Goal: Communication & Community: Connect with others

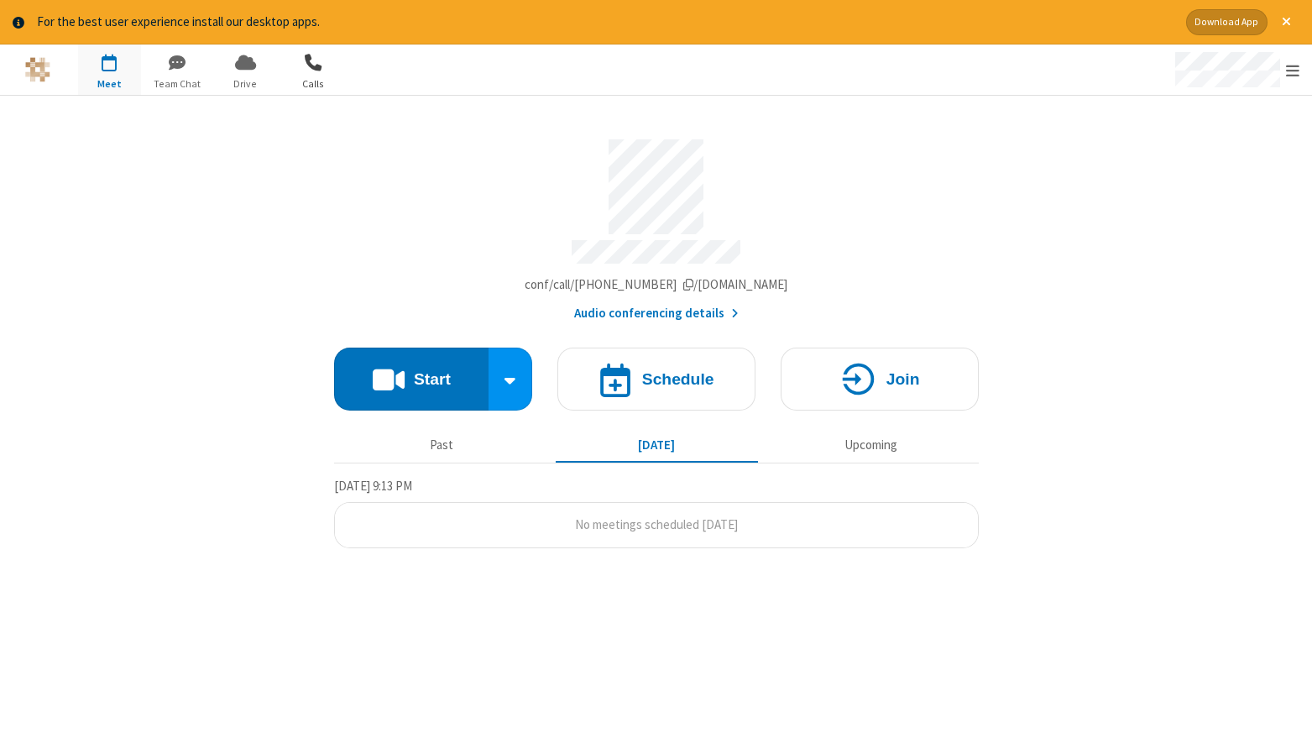
click at [307, 59] on span "button" at bounding box center [313, 62] width 63 height 29
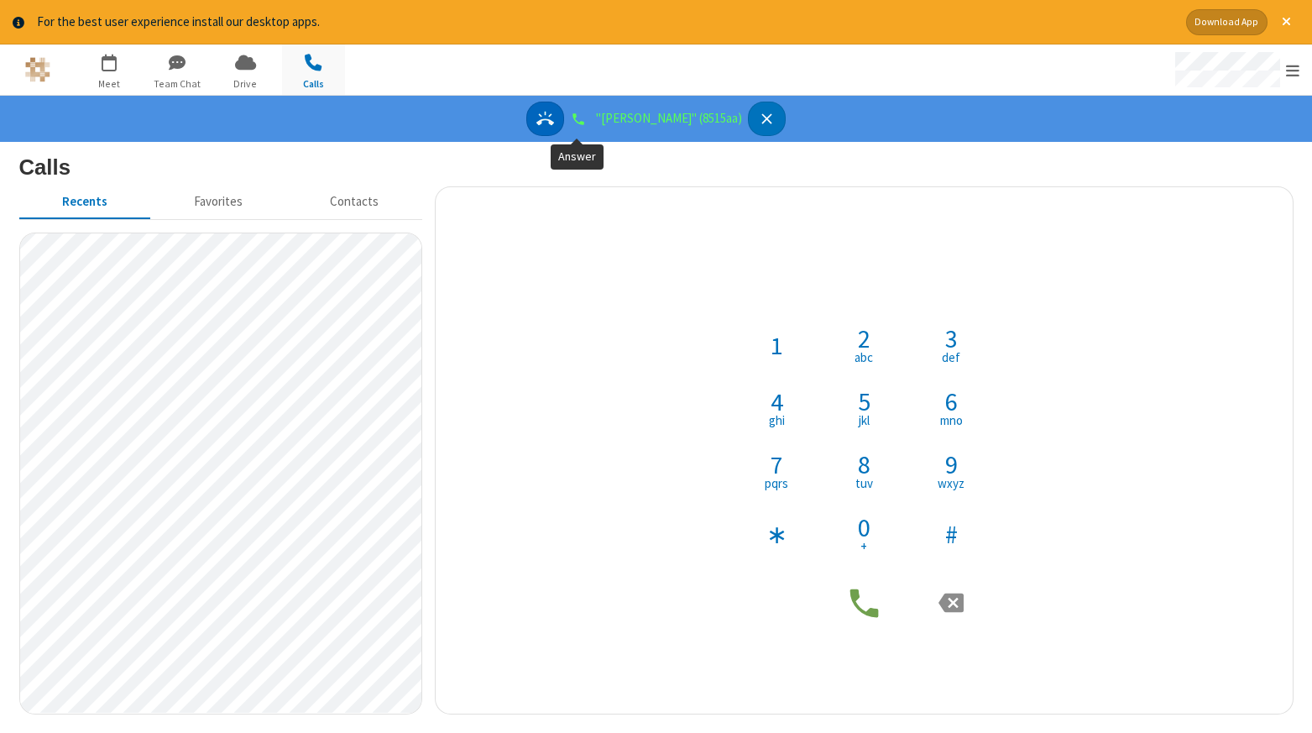
drag, startPoint x: 575, startPoint y: 111, endPoint x: 552, endPoint y: 145, distance: 41.2
click at [554, 111] on icon "Answer" at bounding box center [545, 119] width 18 height 18
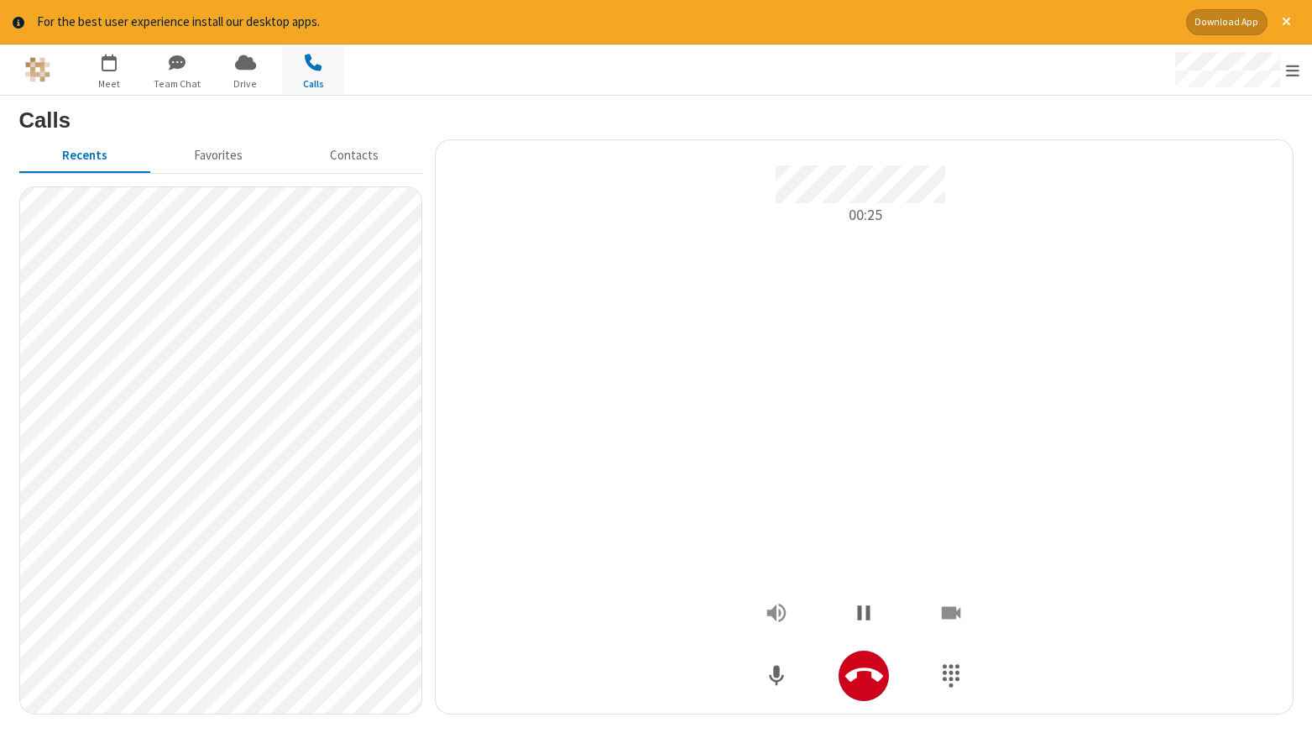
click at [1202, 582] on div "00:25" at bounding box center [864, 427] width 832 height 548
click at [876, 663] on icon "Hangup" at bounding box center [864, 675] width 38 height 38
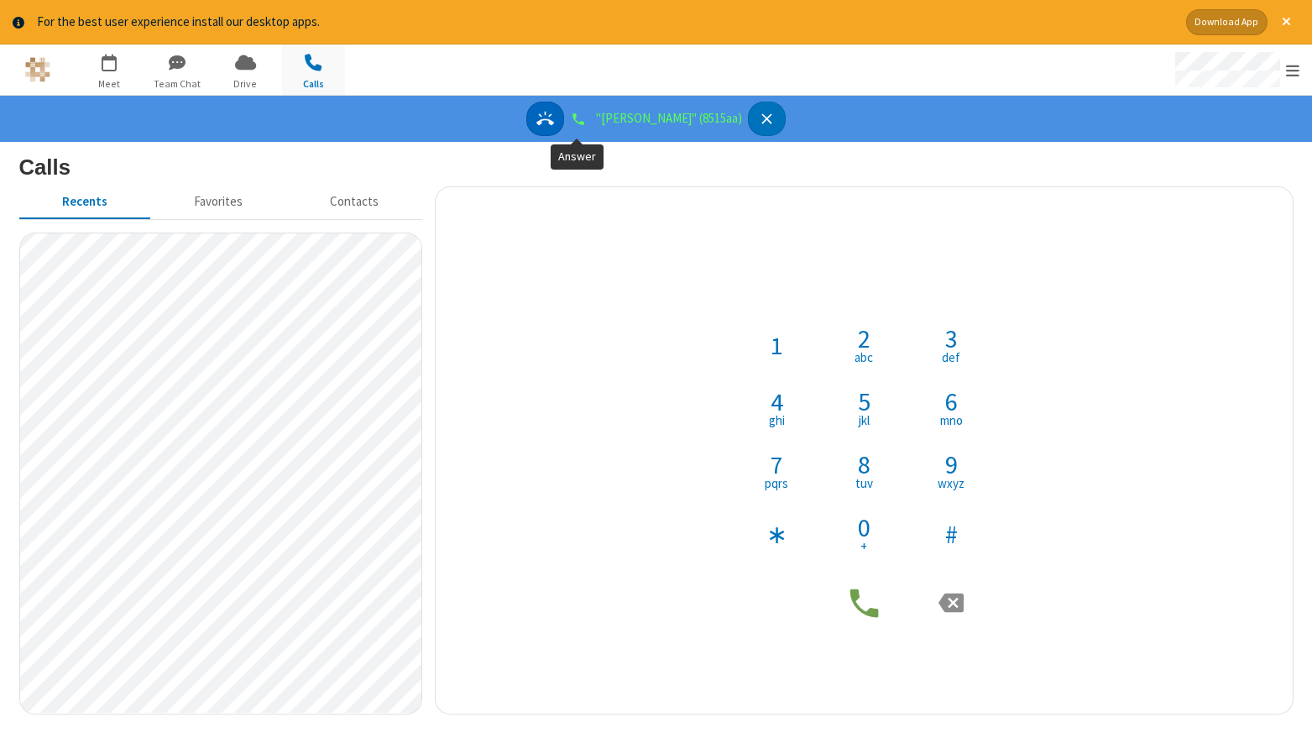
click at [564, 134] on button "Answer" at bounding box center [545, 119] width 38 height 34
click at [554, 123] on icon "Answer" at bounding box center [545, 118] width 18 height 14
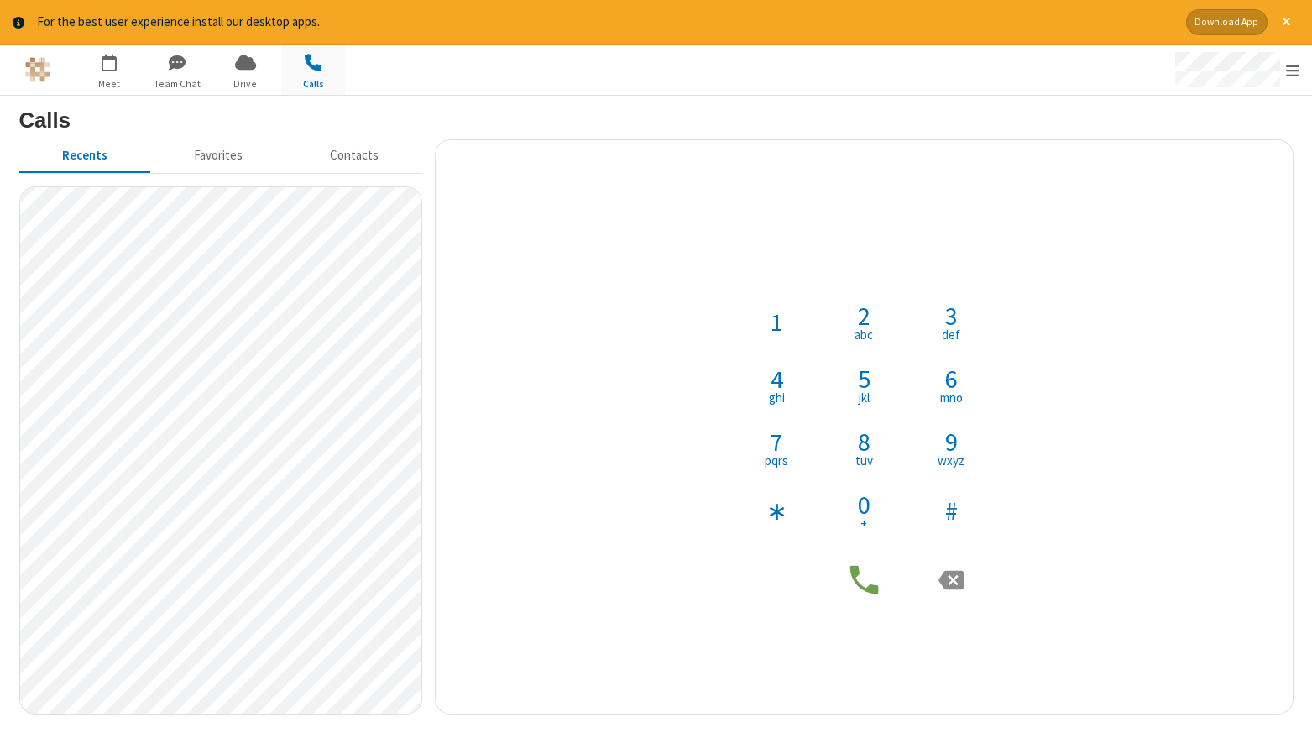
click at [683, 519] on div "1 2 abc 3 def 4 ghi 5 jkl 6 mno 7 pqrs 8 tuv 9 wxyz ∗ 0 + #" at bounding box center [864, 427] width 832 height 382
click at [861, 457] on span "tuv" at bounding box center [864, 460] width 18 height 13
click at [866, 395] on span "jkl" at bounding box center [864, 397] width 11 height 13
click at [783, 337] on button "1" at bounding box center [776, 321] width 63 height 63
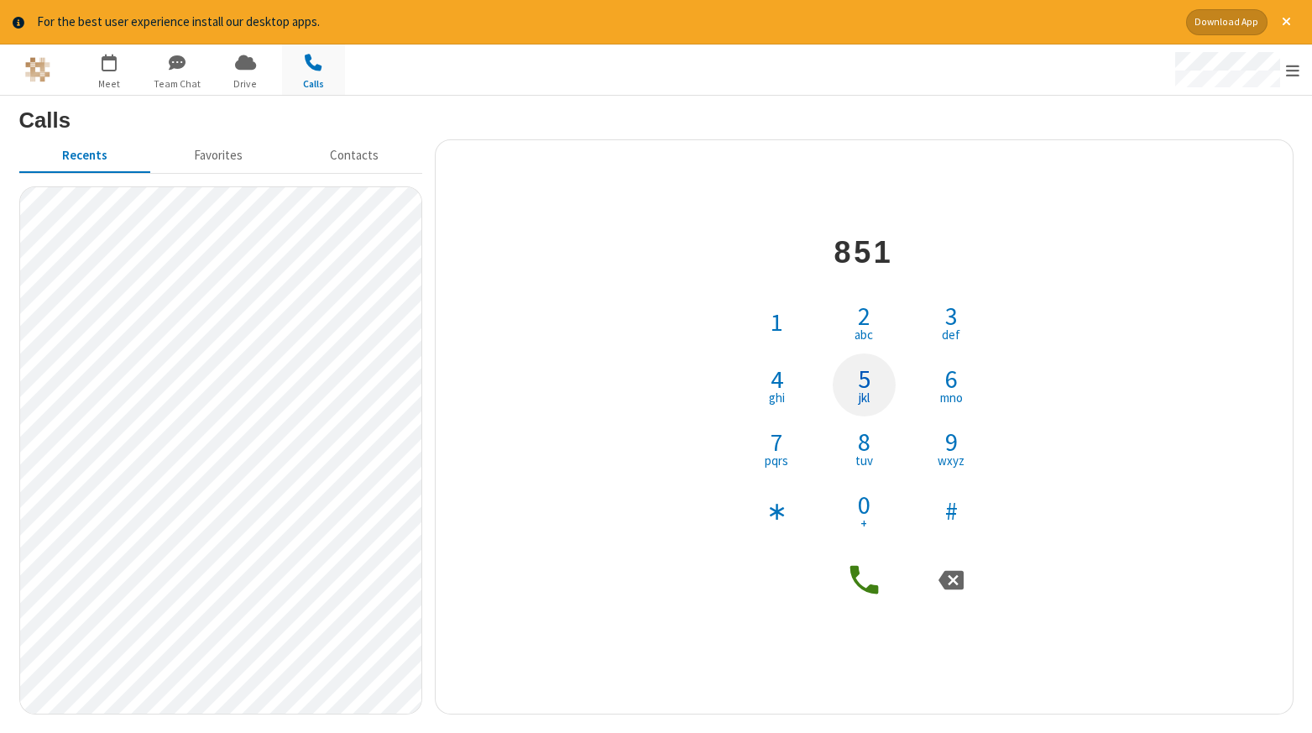
click at [850, 383] on button "5 jkl" at bounding box center [864, 384] width 63 height 63
drag, startPoint x: 863, startPoint y: 587, endPoint x: 727, endPoint y: 588, distance: 136.0
click at [862, 587] on icon at bounding box center [864, 580] width 29 height 29
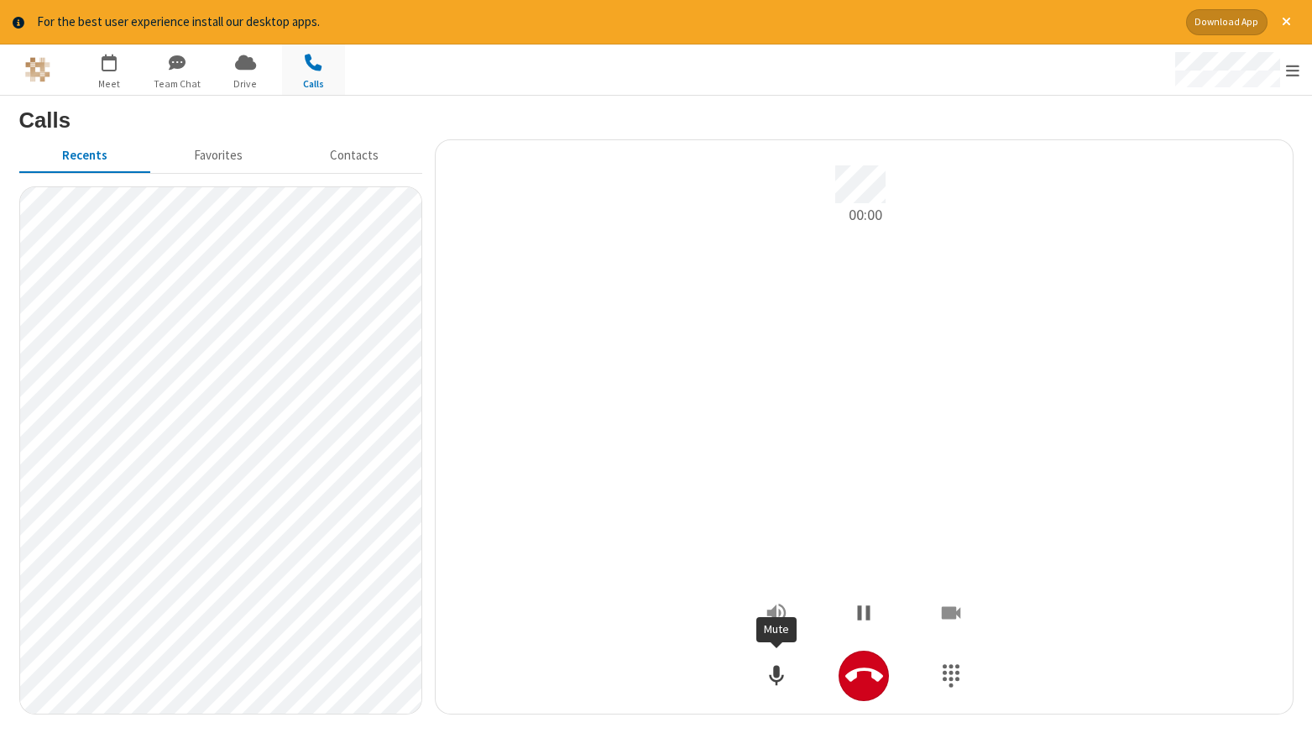
click at [782, 672] on icon "Mute" at bounding box center [776, 675] width 25 height 25
click at [777, 683] on icon "Unmute" at bounding box center [776, 675] width 19 height 20
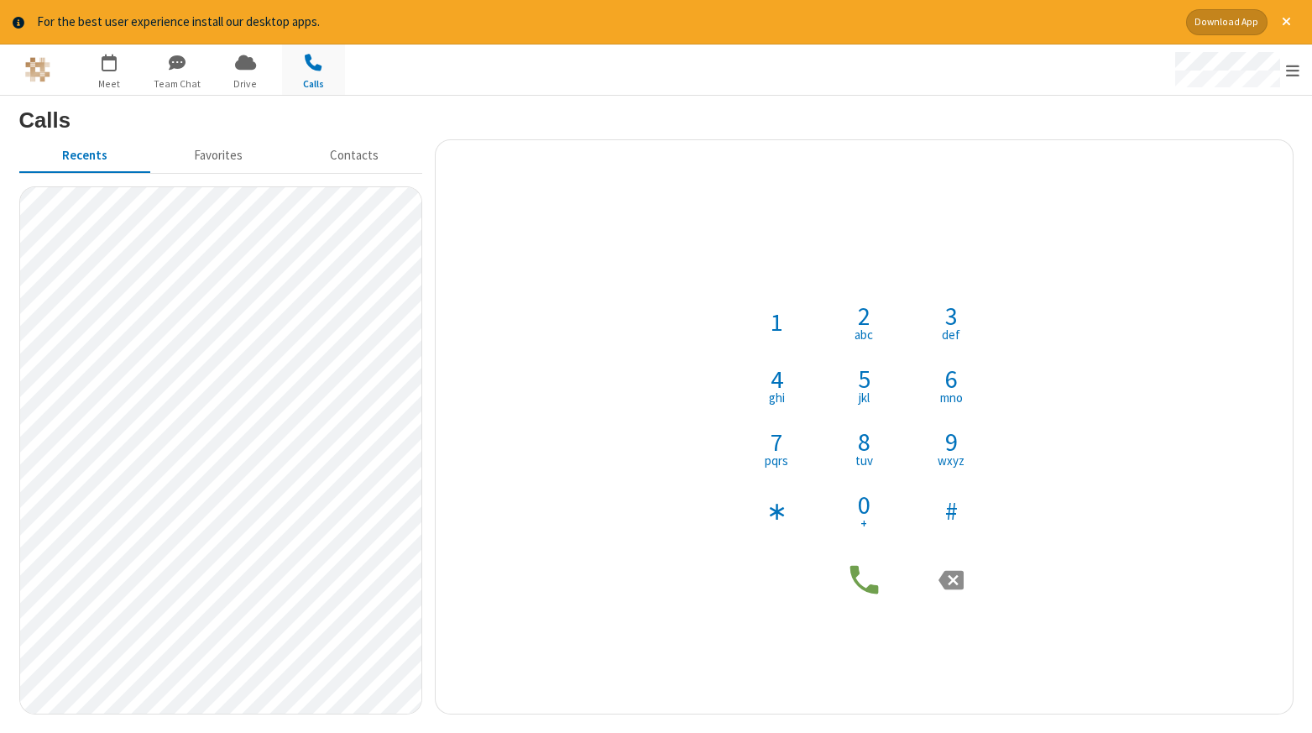
click at [577, 649] on div "1 2 abc 3 def 4 ghi 5 jkl 6 mno 7 pqrs 8 tuv 9 wxyz ∗ 0 + #" at bounding box center [864, 427] width 832 height 548
click at [233, 162] on button "Favorites" at bounding box center [218, 155] width 135 height 32
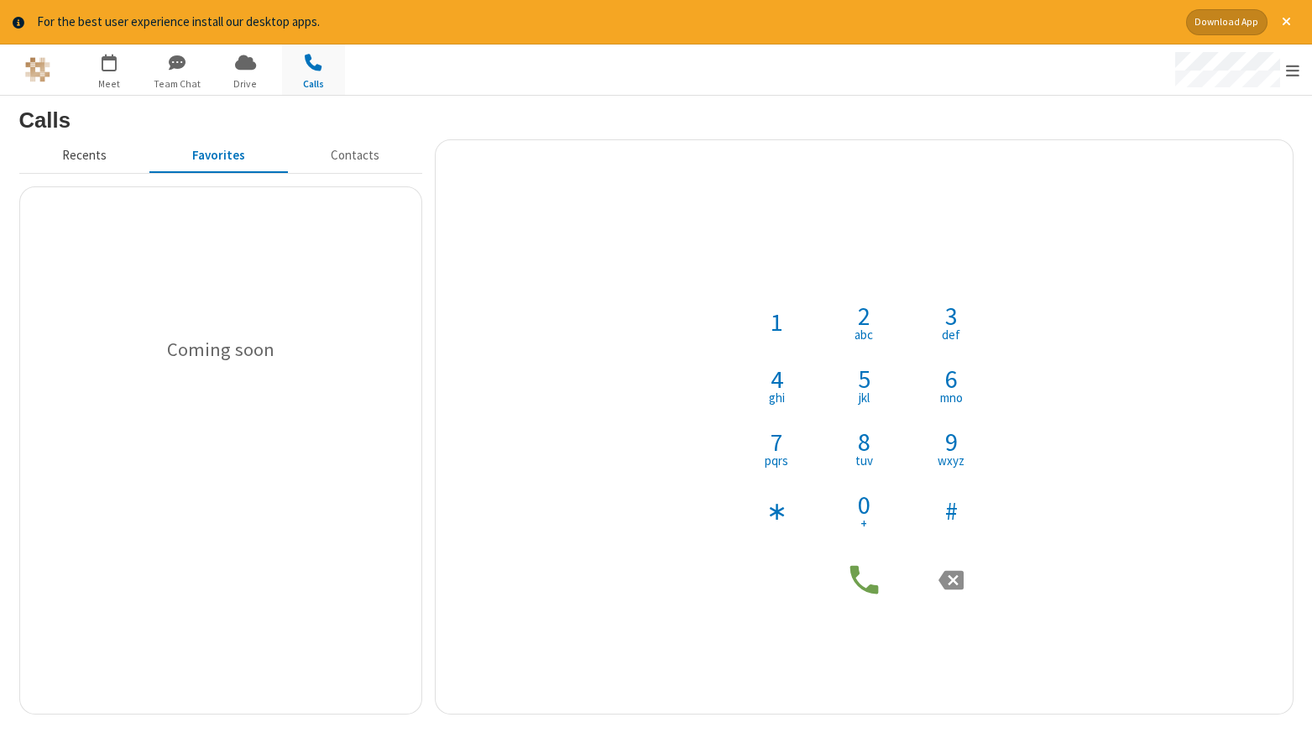
click at [84, 160] on button "Recents" at bounding box center [84, 155] width 130 height 32
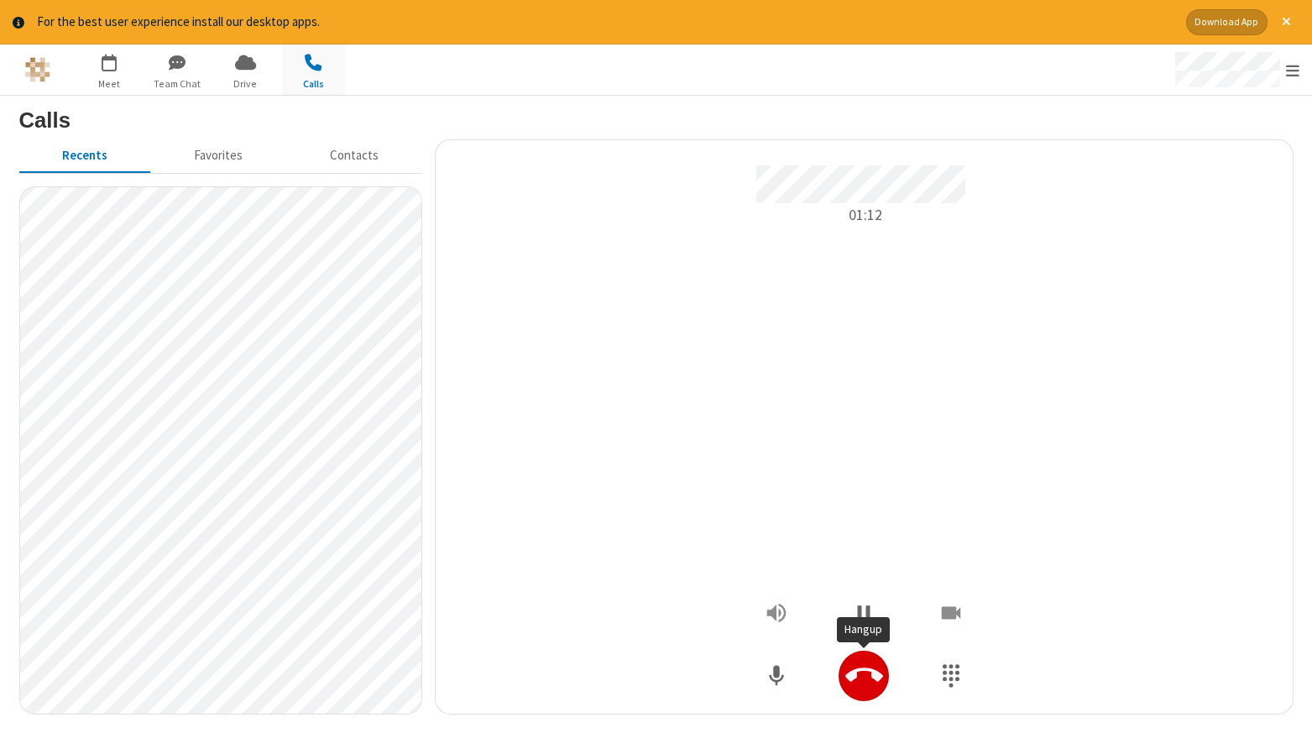
click at [871, 678] on icon "Hangup" at bounding box center [864, 675] width 38 height 38
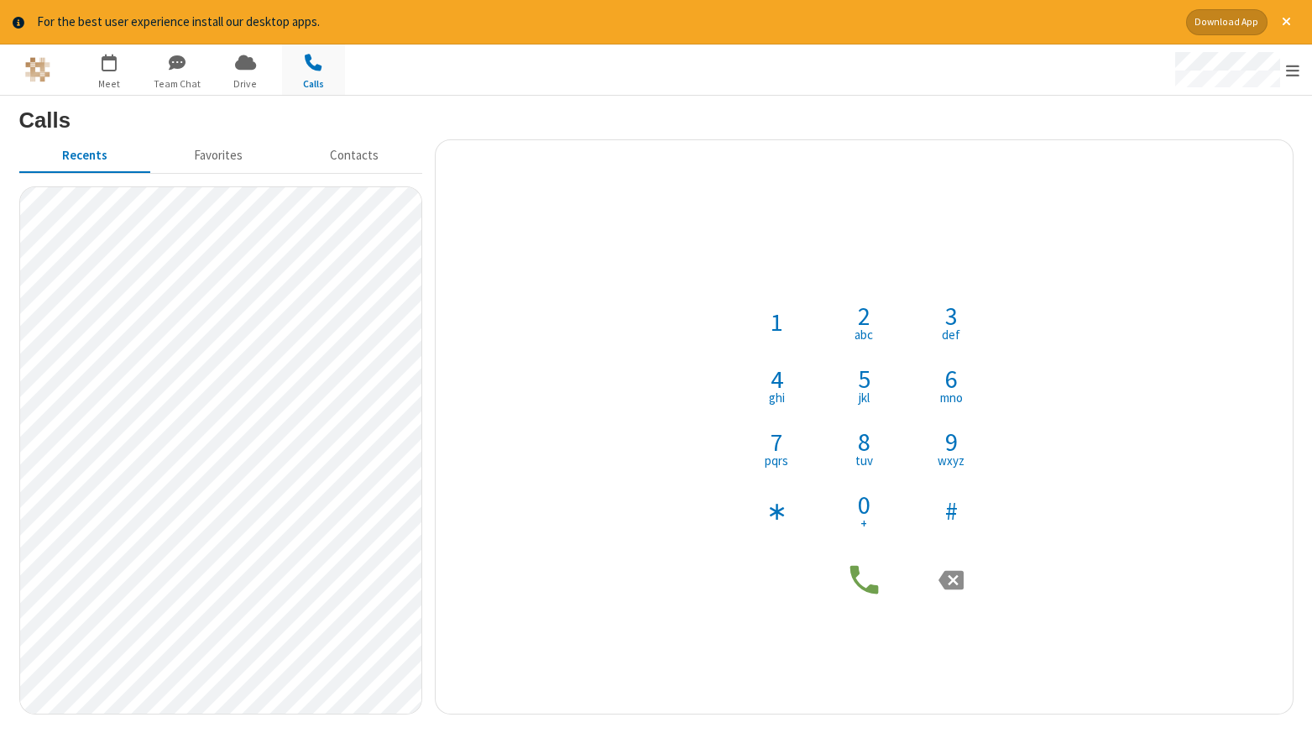
click at [1047, 60] on div at bounding box center [1148, 69] width 328 height 50
